Goal: Information Seeking & Learning: Learn about a topic

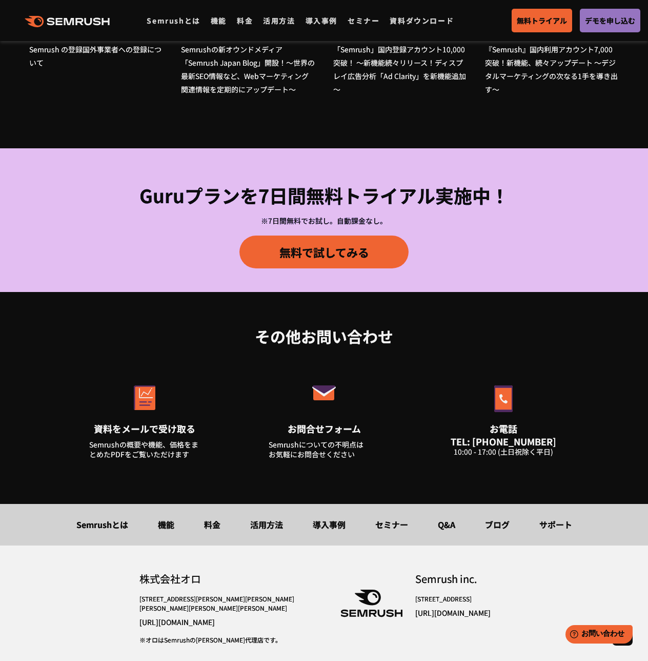
scroll to position [3371, 0]
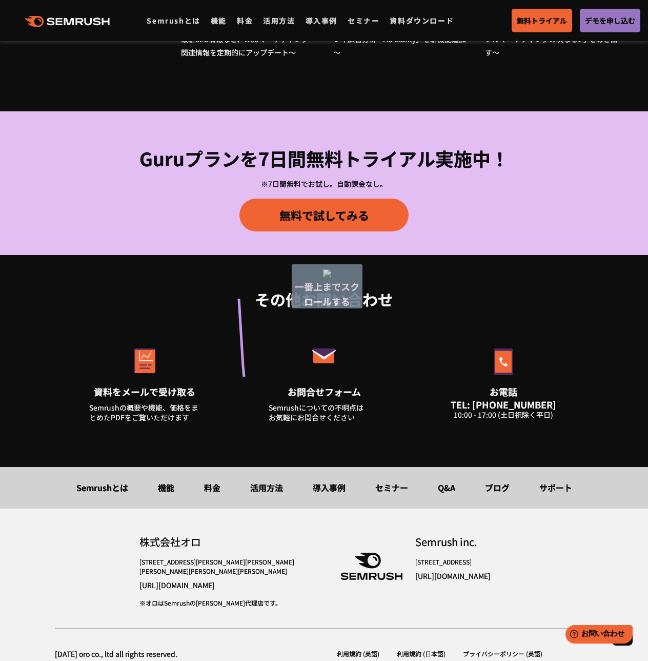
drag, startPoint x: 244, startPoint y: 381, endPoint x: 226, endPoint y: 207, distance: 174.8
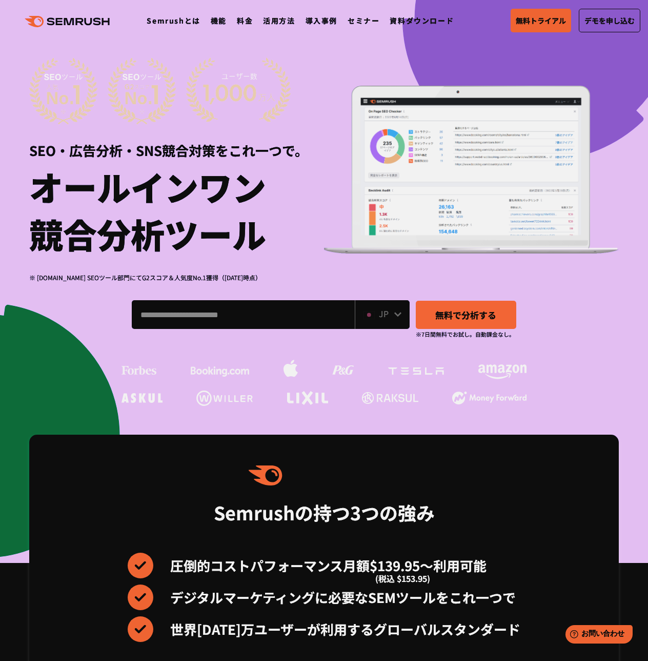
scroll to position [0, 0]
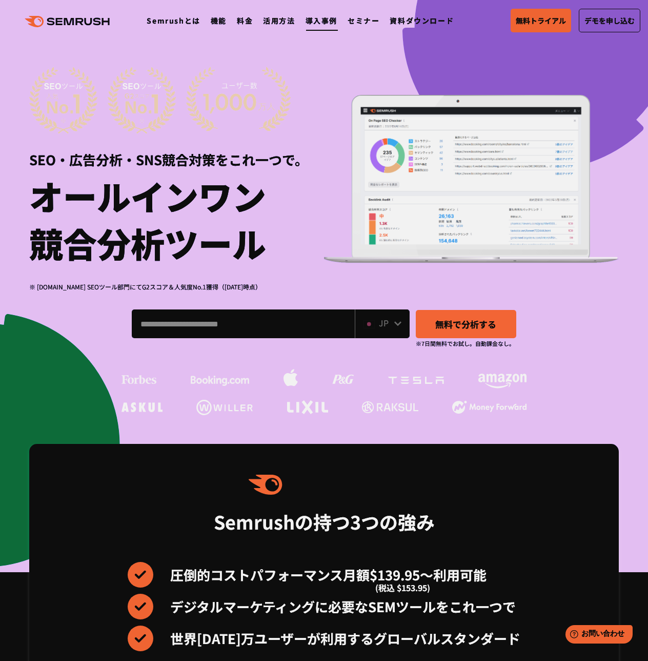
click at [313, 24] on link "導入事例" at bounding box center [322, 20] width 32 height 10
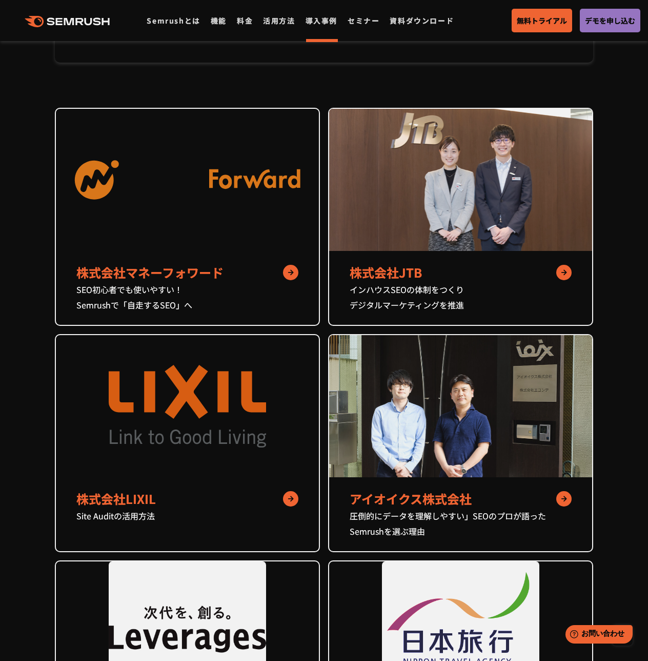
scroll to position [410, 0]
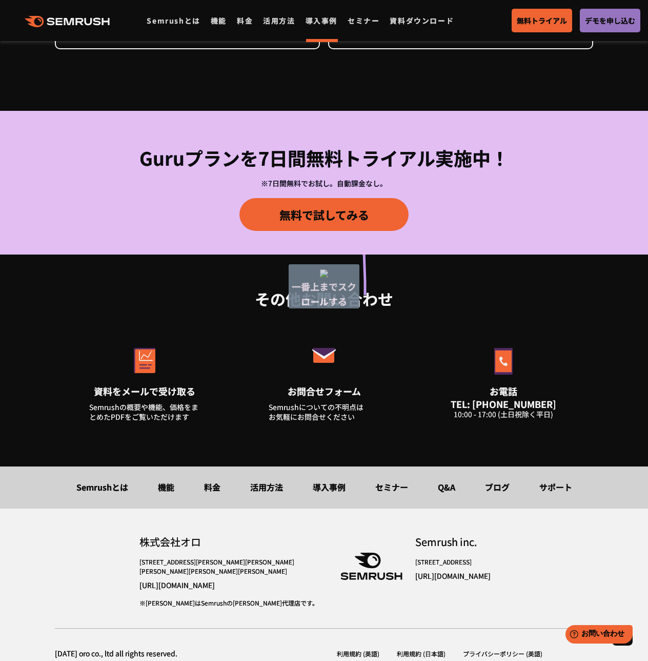
drag, startPoint x: 365, startPoint y: 302, endPoint x: 359, endPoint y: 111, distance: 190.9
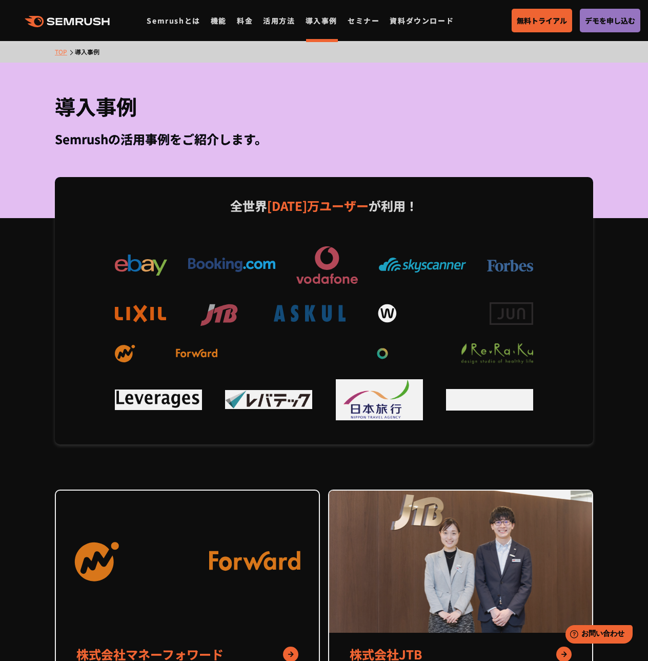
scroll to position [0, 0]
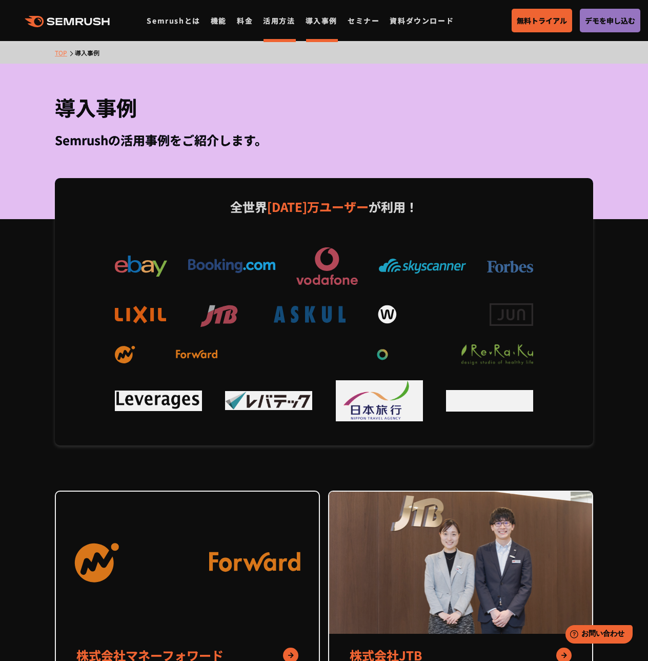
click at [272, 17] on link "活用方法" at bounding box center [279, 20] width 32 height 10
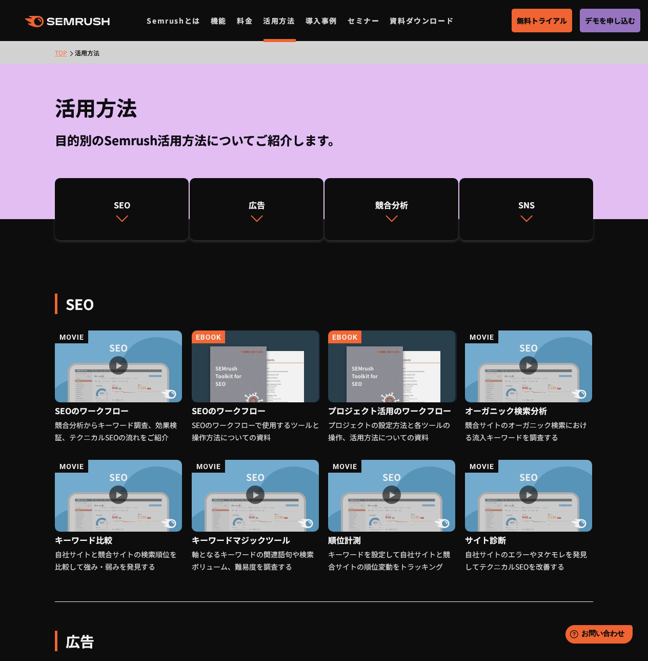
click at [93, 12] on div ".cls {fill: #FF642D;} .cls {fill: #FF642D;} Semrushとは 機能 料金 活用方法 導入事例 セミナー 資料ダウ…" at bounding box center [324, 20] width 648 height 31
click at [91, 23] on icon at bounding box center [90, 22] width 8 height 8
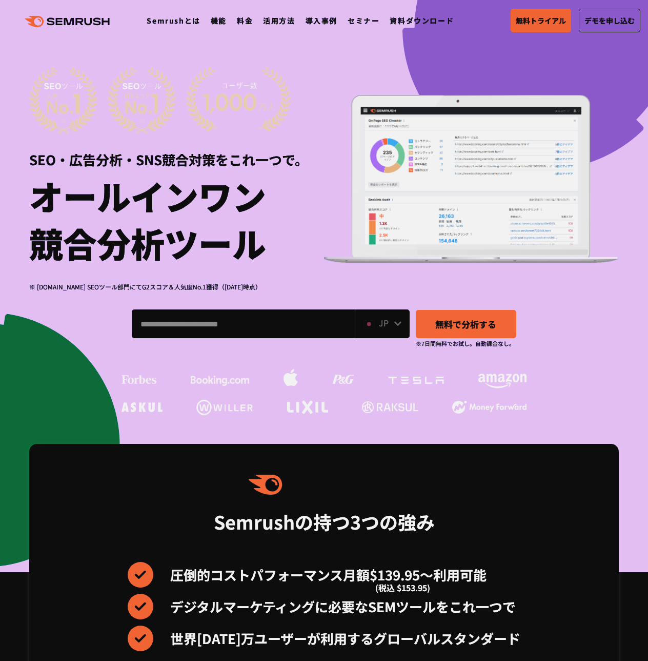
click at [206, 324] on input "ドメイン、キーワードまたはURLを入力してください" at bounding box center [243, 324] width 222 height 28
type input "*"
type input "****"
click at [448, 328] on span "無料で分析する" at bounding box center [465, 323] width 61 height 13
